Goal: Information Seeking & Learning: Learn about a topic

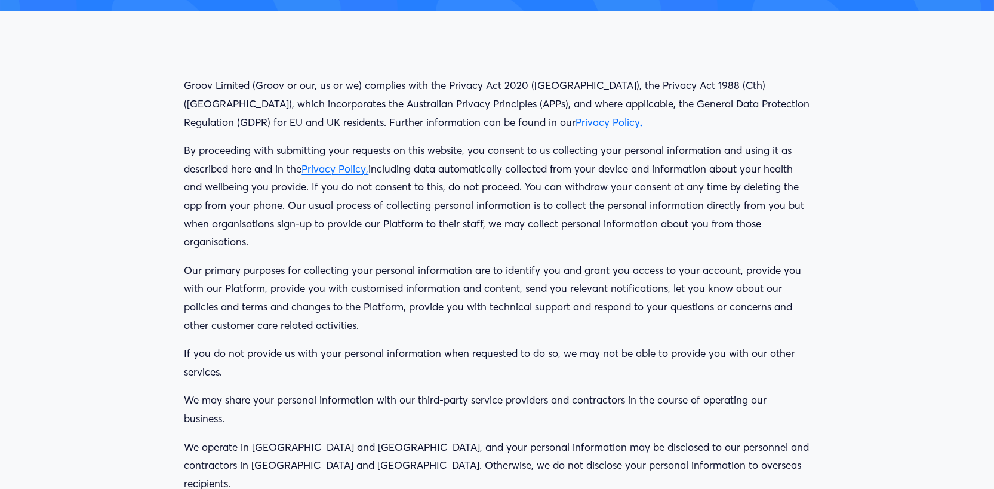
scroll to position [250, 0]
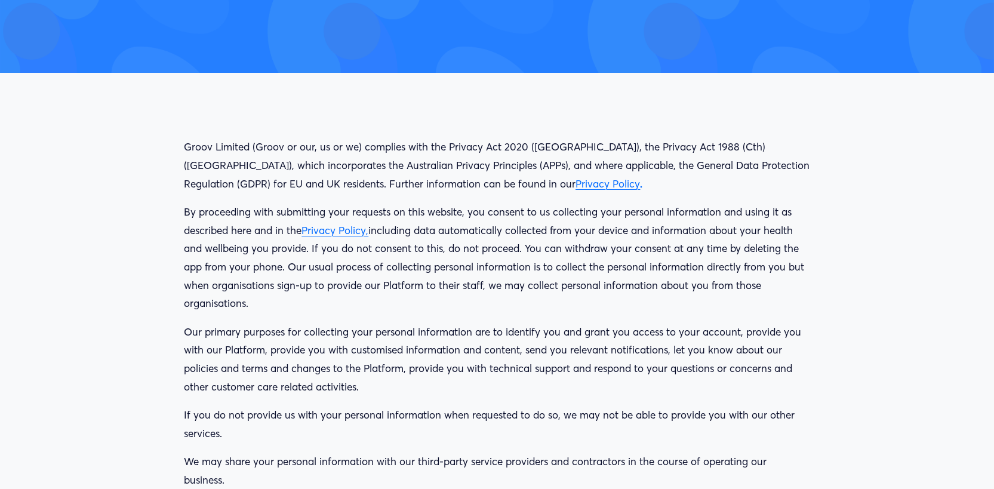
drag, startPoint x: 733, startPoint y: 315, endPoint x: 173, endPoint y: 147, distance: 584.7
click at [173, 147] on div "Groov Limited (Groov or our, us or we) complies with the Privacy Act 2020 (New …" at bounding box center [497, 407] width 914 height 669
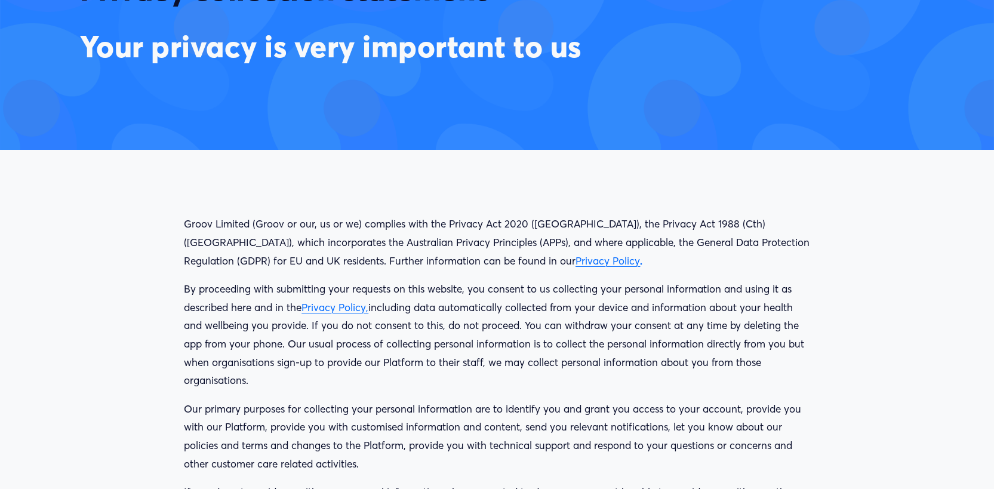
scroll to position [191, 0]
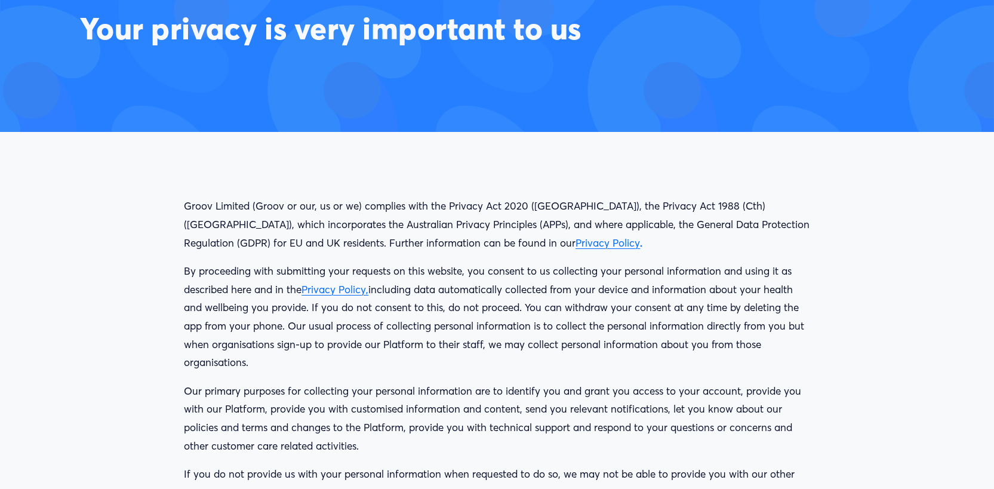
click at [797, 299] on p "By proceeding with submitting your requests on this website, you consent to us …" at bounding box center [497, 317] width 626 height 110
click at [576, 245] on span "Privacy Policy" at bounding box center [608, 242] width 64 height 13
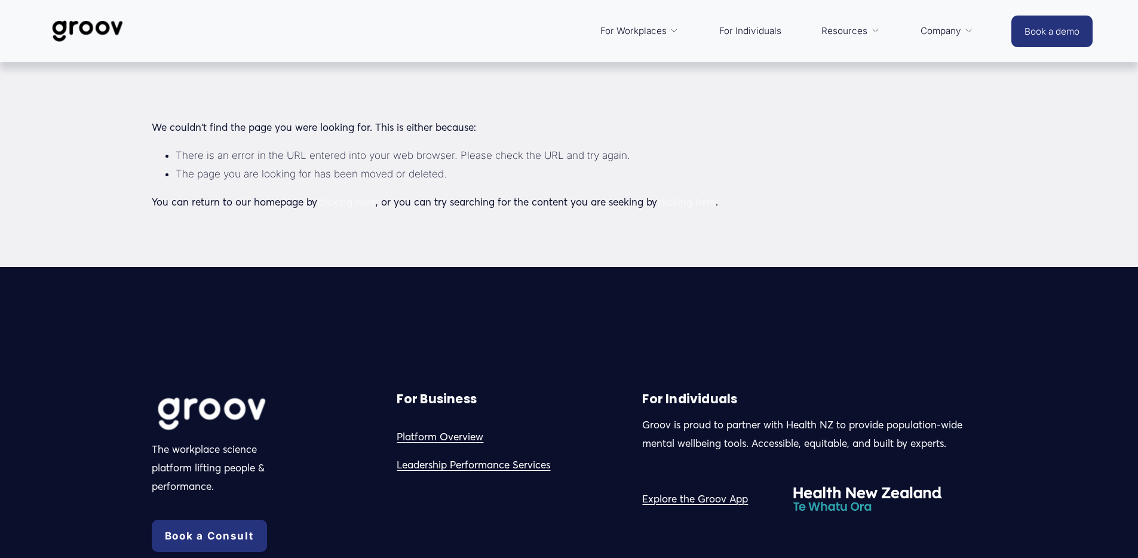
click at [288, 141] on div "We couldn't find the page you were looking for. This is either because: There i…" at bounding box center [569, 133] width 926 height 267
click at [442, 169] on li "The page you are looking for has been moved or deleted." at bounding box center [581, 174] width 811 height 19
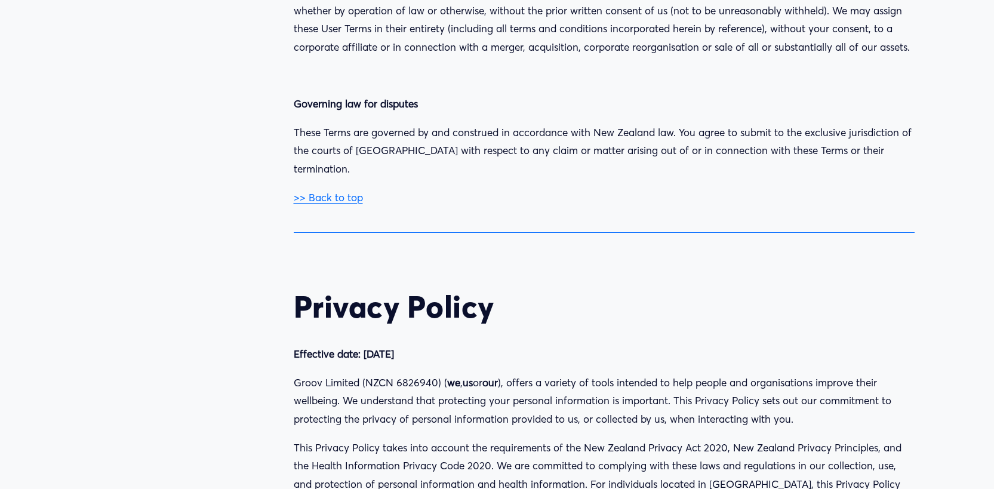
scroll to position [15309, 0]
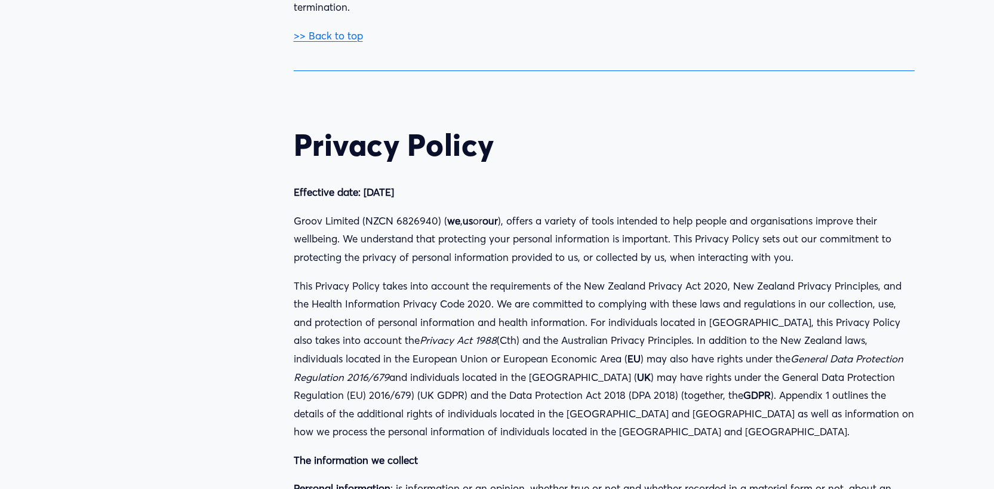
click at [565, 308] on p "This Privacy Policy takes into account the requirements of the New Zealand Priv…" at bounding box center [604, 359] width 621 height 164
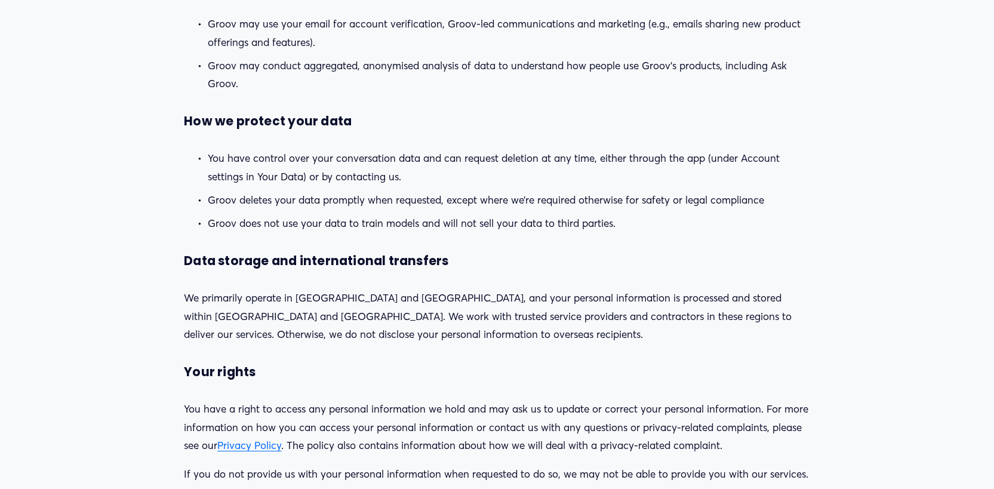
scroll to position [1071, 0]
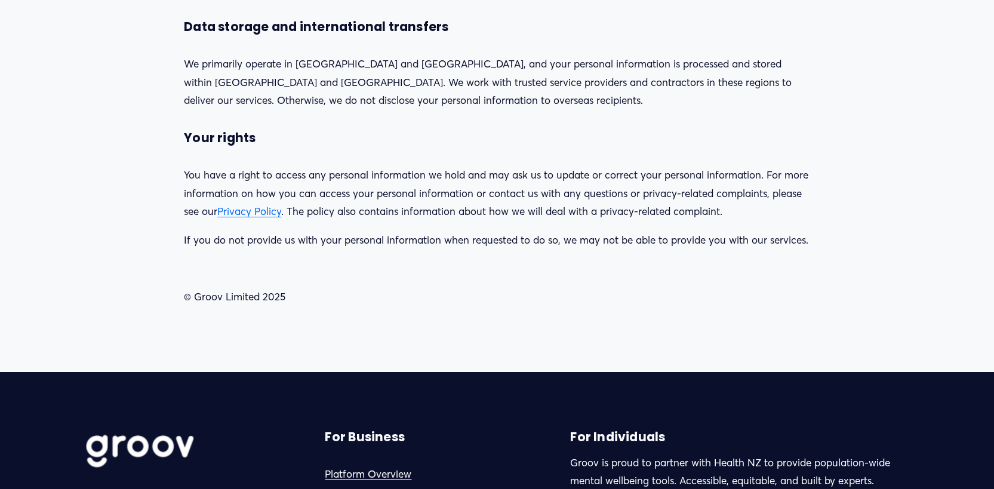
click at [238, 213] on span "Privacy Policy" at bounding box center [249, 211] width 64 height 13
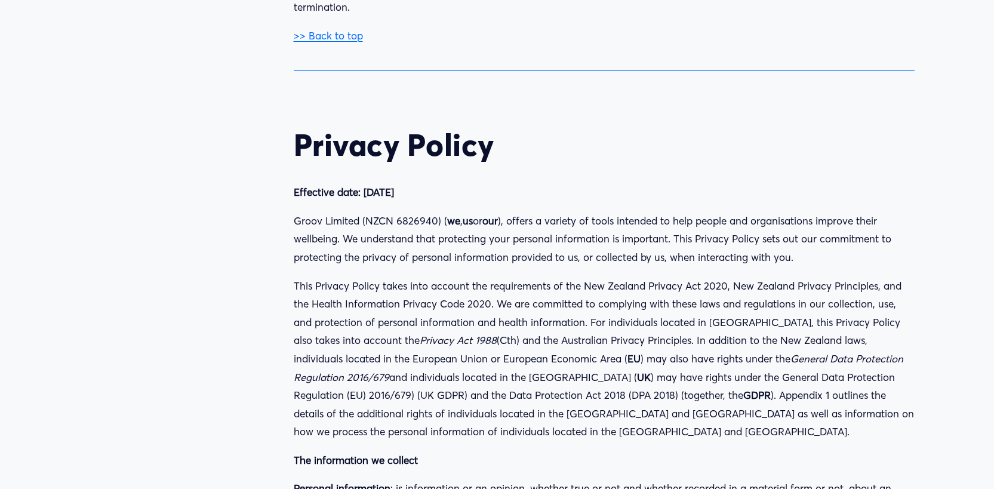
scroll to position [15509, 0]
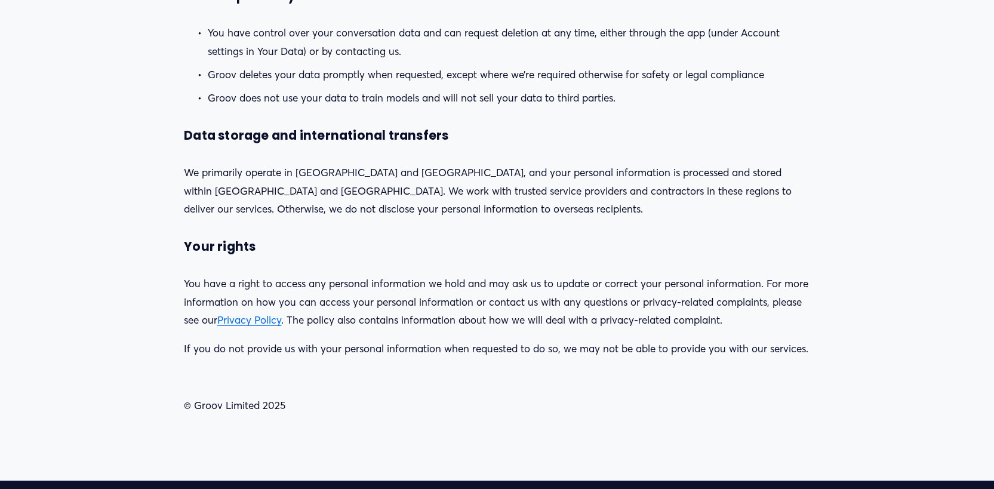
scroll to position [1074, 0]
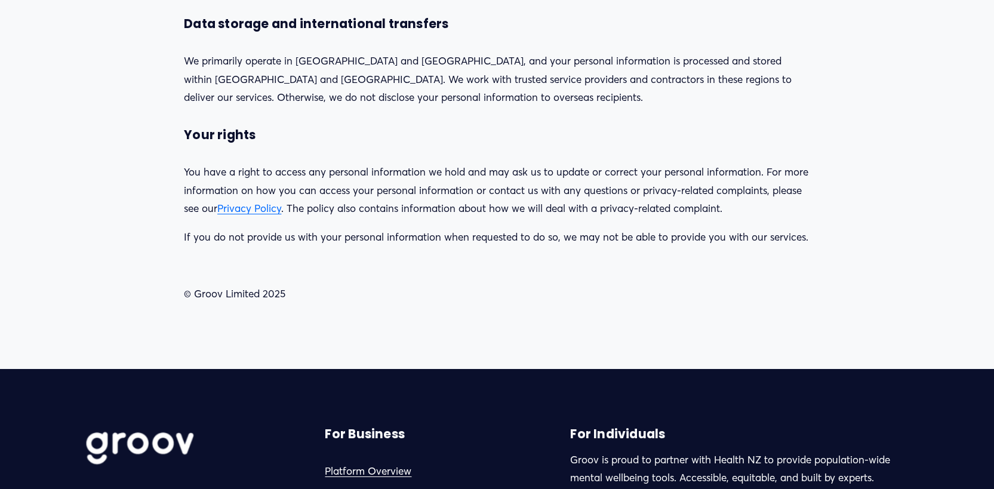
click at [244, 208] on span "Privacy Policy" at bounding box center [249, 208] width 64 height 13
